Goal: Check status: Check status

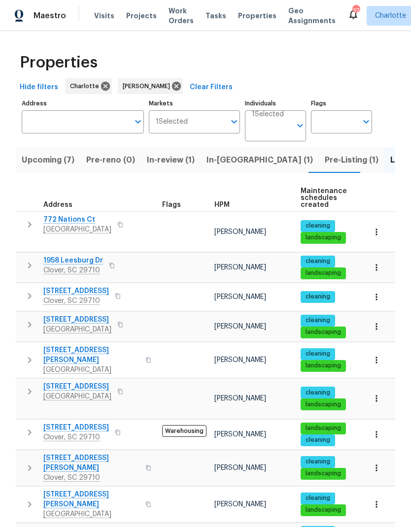
scroll to position [8, 0]
click at [374, 430] on icon "button" at bounding box center [377, 435] width 10 height 10
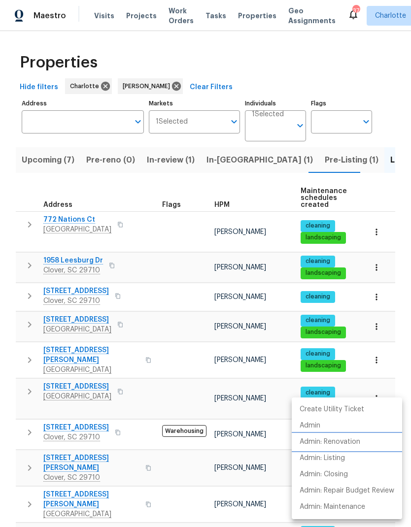
click at [359, 441] on p "Admin: Renovation" at bounding box center [330, 442] width 61 height 10
click at [27, 402] on div at bounding box center [205, 263] width 411 height 527
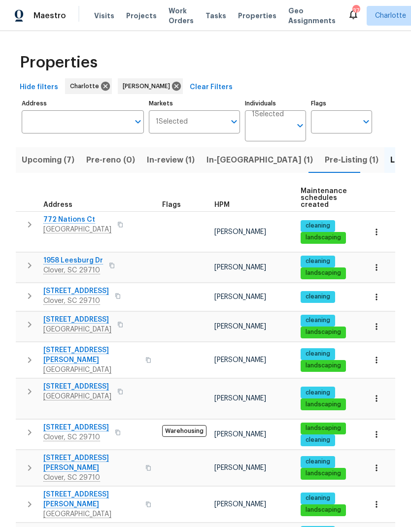
click at [32, 427] on icon "button" at bounding box center [30, 433] width 12 height 12
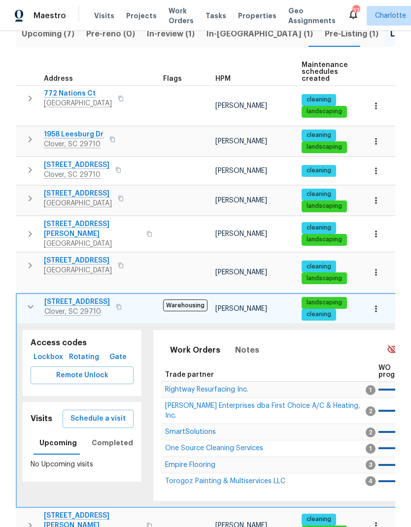
scroll to position [143, 0]
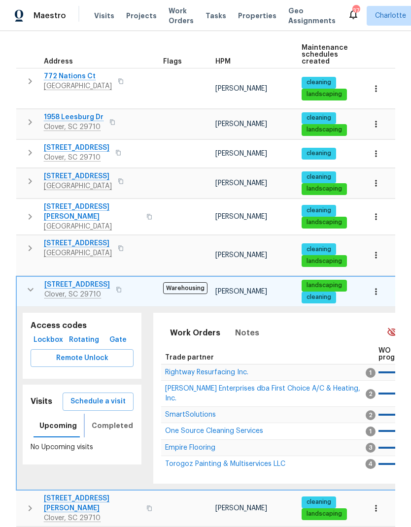
click at [110, 420] on span "Completed" at bounding box center [112, 426] width 41 height 12
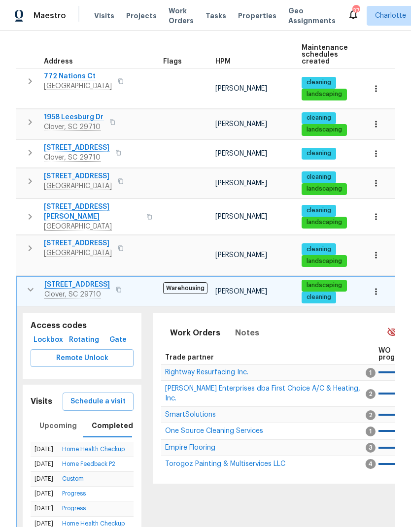
click at [82, 446] on link "Home Health Checkup" at bounding box center [93, 449] width 63 height 6
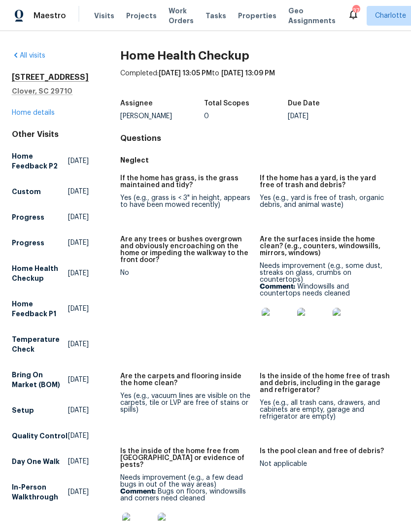
click at [98, 16] on span "Visits" at bounding box center [104, 16] width 20 height 10
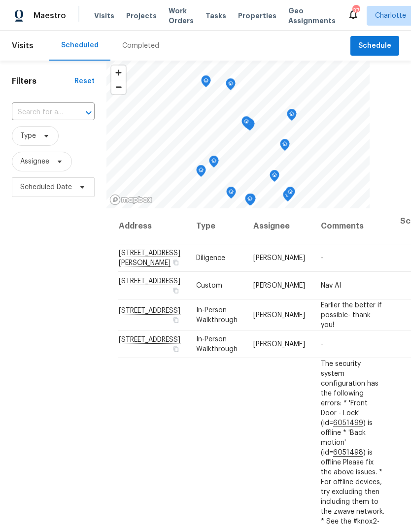
click at [25, 116] on input "text" at bounding box center [39, 112] width 55 height 15
type input "2060 covered bridge"
